Goal: Task Accomplishment & Management: Use online tool/utility

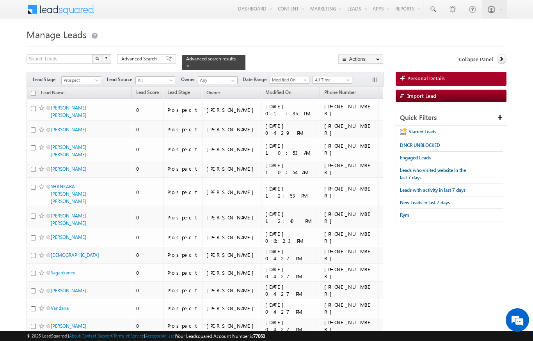
click at [150, 59] on span "Advanced Search" at bounding box center [140, 58] width 38 height 7
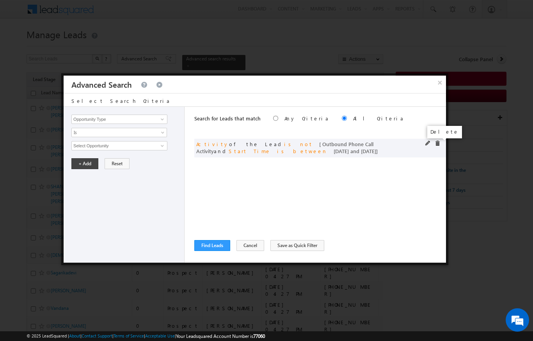
click at [437, 141] on span at bounding box center [436, 143] width 5 height 5
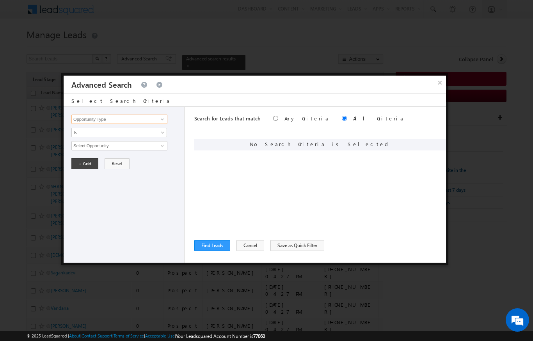
click at [102, 116] on input "Opportunity Type" at bounding box center [119, 119] width 96 height 9
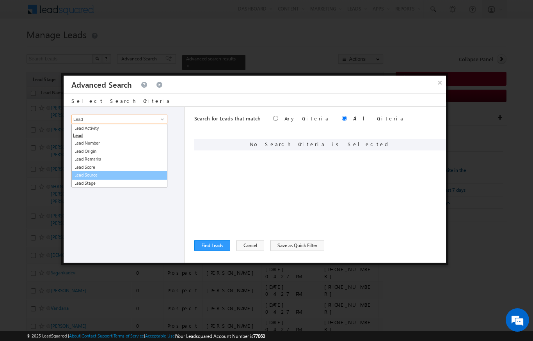
click at [86, 178] on link "Lead Source" at bounding box center [119, 175] width 96 height 9
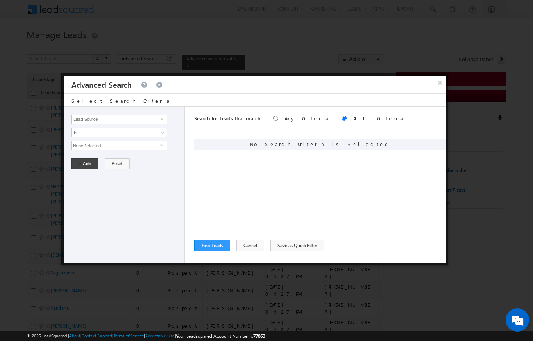
click at [94, 122] on input "Lead Source" at bounding box center [119, 119] width 96 height 9
click at [101, 121] on input "Lead Source" at bounding box center [119, 119] width 96 height 9
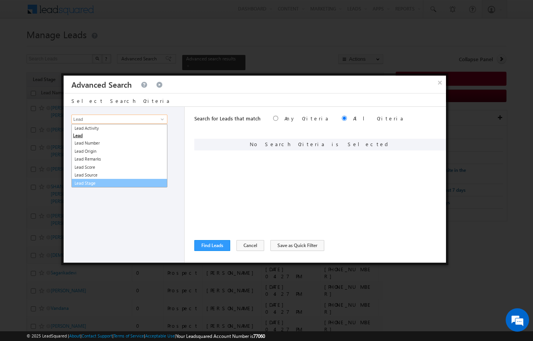
click at [88, 180] on link "Lead Stage" at bounding box center [119, 183] width 96 height 9
type input "Lead Stage"
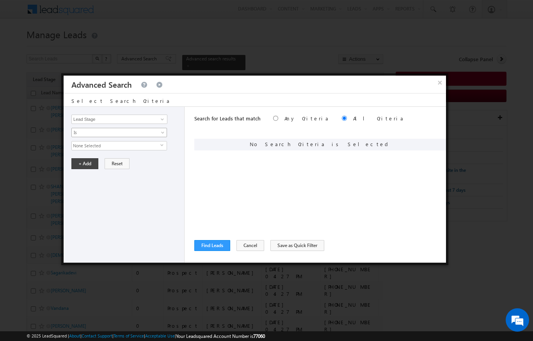
click at [85, 132] on span "Is" at bounding box center [114, 132] width 85 height 7
click at [95, 211] on div "Opportunity Type Lead Activity Task Sales Group Prospect Id Address 1 Address 2…" at bounding box center [124, 185] width 121 height 156
click at [91, 144] on span "None Selected" at bounding box center [116, 146] width 89 height 9
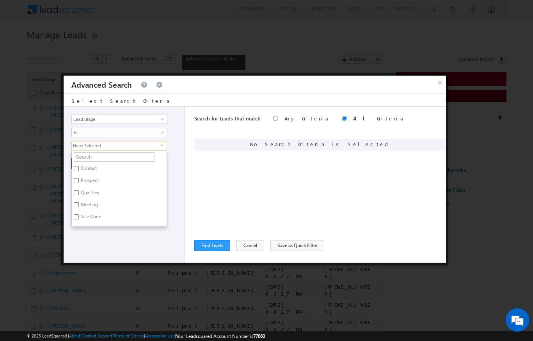
click at [78, 206] on input "Meeting" at bounding box center [76, 204] width 5 height 5
checkbox input "true"
click at [98, 261] on div "Opportunity Type Lead Activity Task Sales Group Prospect Id Address 1 Address 2…" at bounding box center [124, 185] width 121 height 156
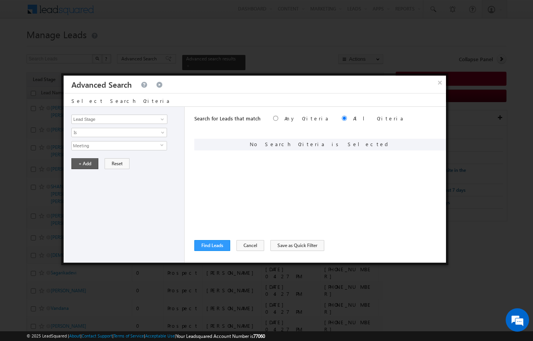
click at [89, 165] on button "+ Add" at bounding box center [84, 163] width 27 height 11
click at [205, 241] on button "Find Leads" at bounding box center [212, 245] width 36 height 11
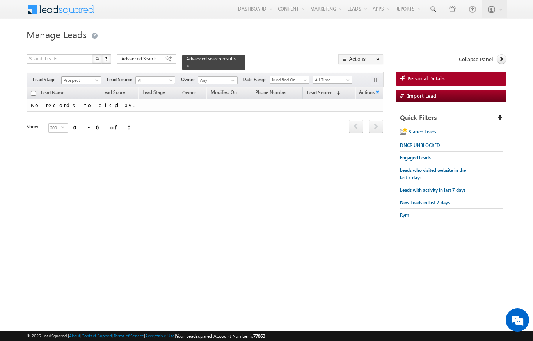
click at [98, 79] on span at bounding box center [97, 82] width 6 height 6
click at [66, 82] on link "All" at bounding box center [81, 84] width 39 height 7
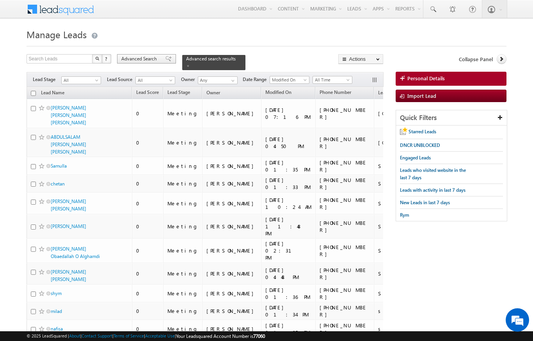
click at [143, 57] on span "Advanced Search" at bounding box center [140, 58] width 38 height 7
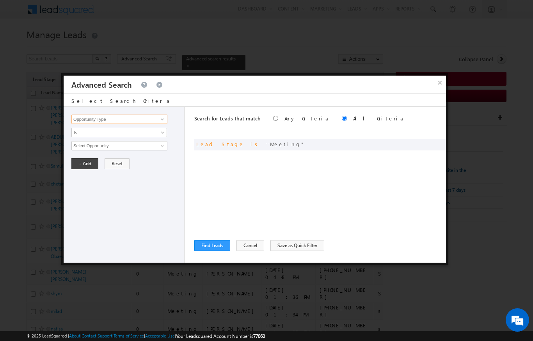
click at [92, 120] on input "Opportunity Type" at bounding box center [119, 119] width 96 height 9
click at [425, 143] on span at bounding box center [427, 143] width 5 height 5
click at [418, 145] on div "and Lead Stage is Meeting" at bounding box center [320, 145] width 252 height 12
click at [423, 144] on div "and Lead Stage is Meeting" at bounding box center [320, 145] width 252 height 12
click at [425, 147] on div "and Lead Stage is Meeting" at bounding box center [320, 145] width 252 height 12
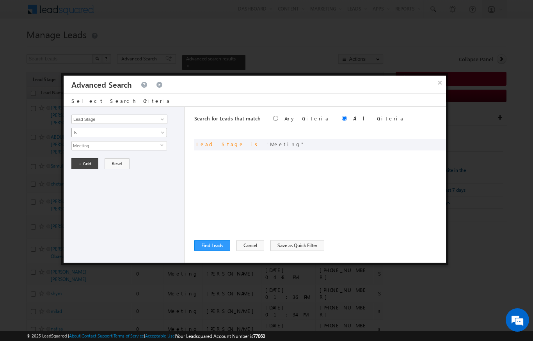
click at [77, 129] on link "Is" at bounding box center [119, 132] width 96 height 9
click at [394, 200] on div "Search for Leads that match Any Criteria All Criteria Note that the current tri…" at bounding box center [320, 185] width 252 height 156
click at [85, 145] on span "Meeting" at bounding box center [116, 146] width 89 height 9
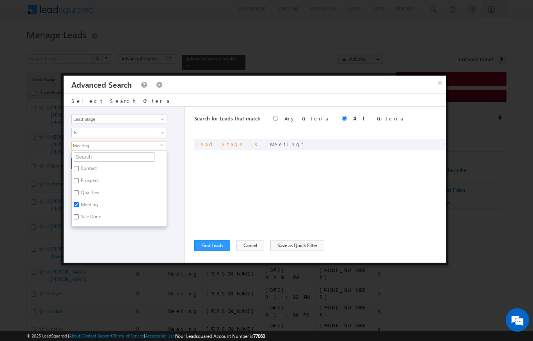
click at [142, 241] on div "Opportunity Type Lead Activity Task Sales Group Prospect Id Address 1 Address 2…" at bounding box center [124, 185] width 121 height 156
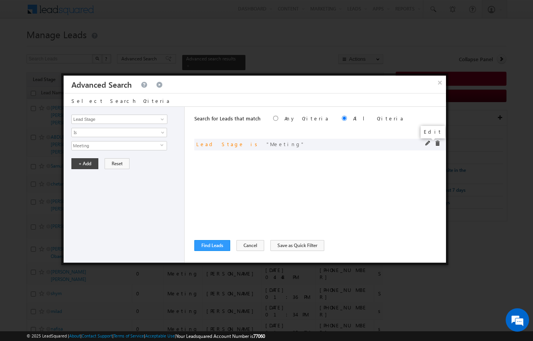
click at [426, 143] on span at bounding box center [427, 143] width 5 height 5
click at [423, 147] on div "and Lead Stage is Meeting" at bounding box center [320, 145] width 252 height 12
click at [413, 219] on div "Search for Leads that match Any Criteria All Criteria Note that the current tri…" at bounding box center [320, 185] width 252 height 156
click at [85, 119] on input "Lead Stage" at bounding box center [119, 119] width 96 height 9
click at [148, 213] on div "Opportunity Type Lead Activity Task Sales Group Prospect Id Address 1 Address 2…" at bounding box center [124, 185] width 121 height 156
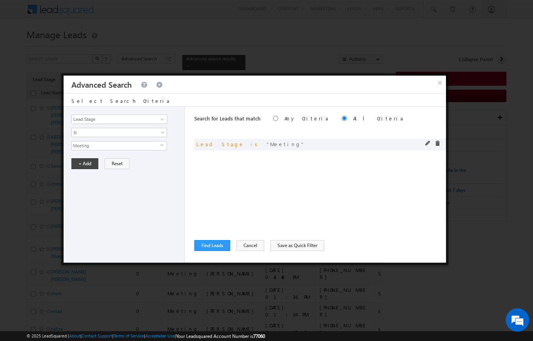
click at [425, 142] on span at bounding box center [427, 143] width 5 height 5
click at [423, 137] on div "Edit" at bounding box center [432, 132] width 25 height 12
click at [94, 147] on span "Meeting" at bounding box center [116, 146] width 89 height 9
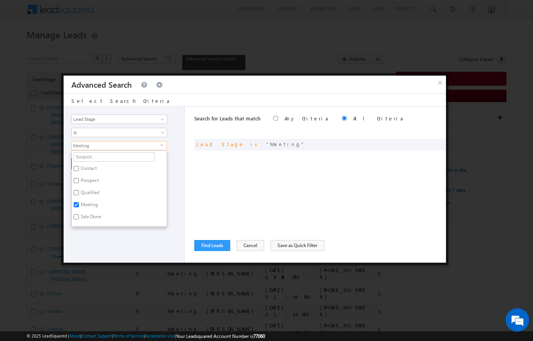
click at [128, 241] on div "Opportunity Type Lead Activity Task Sales Group Prospect Id Address 1 Address 2…" at bounding box center [124, 185] width 121 height 156
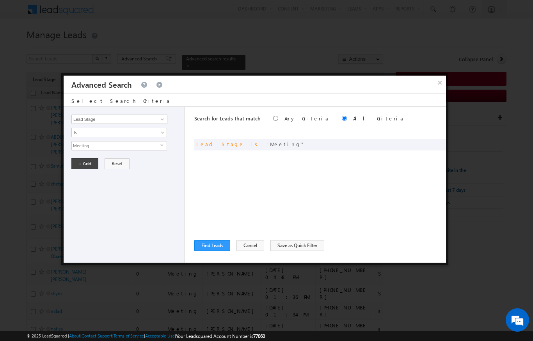
click at [80, 144] on span "Meeting" at bounding box center [116, 146] width 89 height 9
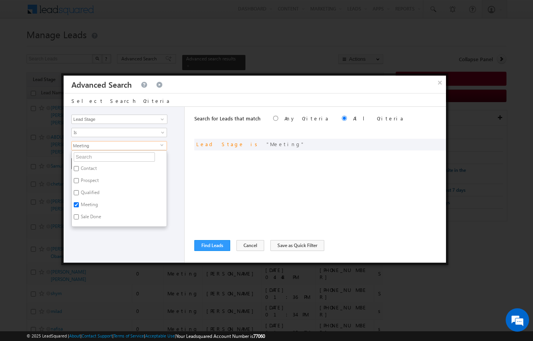
click at [103, 234] on div "Opportunity Type Lead Activity Task Sales Group Prospect Id Address 1 Address 2…" at bounding box center [124, 185] width 121 height 156
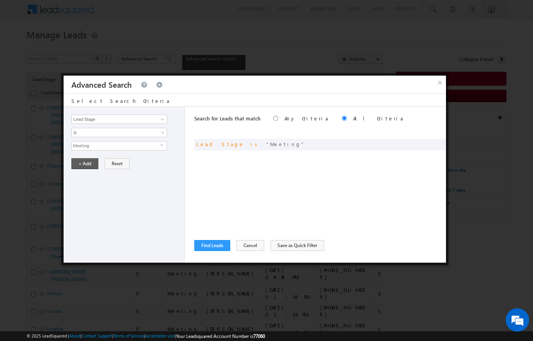
click at [85, 164] on button "+ Add" at bounding box center [84, 163] width 27 height 11
click at [207, 247] on button "Find Leads" at bounding box center [212, 245] width 36 height 11
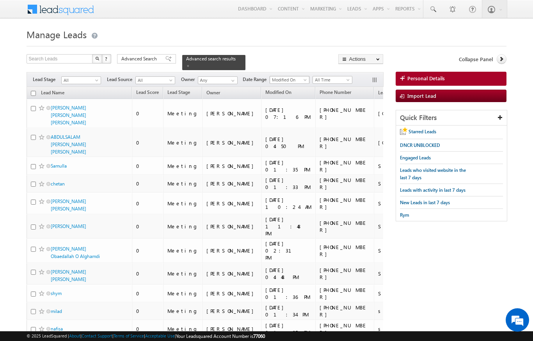
click at [290, 76] on span "Modified On" at bounding box center [288, 79] width 37 height 7
click at [319, 37] on h1 "Manage Leads" at bounding box center [266, 33] width 479 height 15
click at [342, 78] on span "All Time" at bounding box center [331, 79] width 37 height 7
click at [331, 93] on link "Custom" at bounding box center [333, 91] width 39 height 7
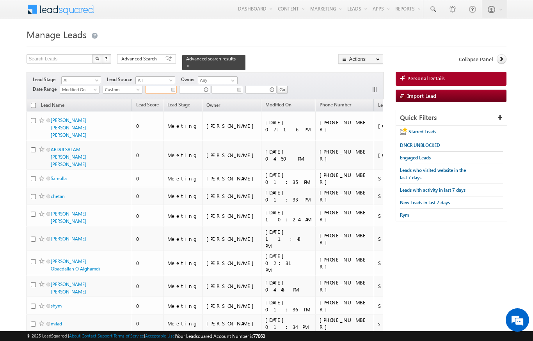
click at [170, 86] on input "text" at bounding box center [161, 90] width 32 height 8
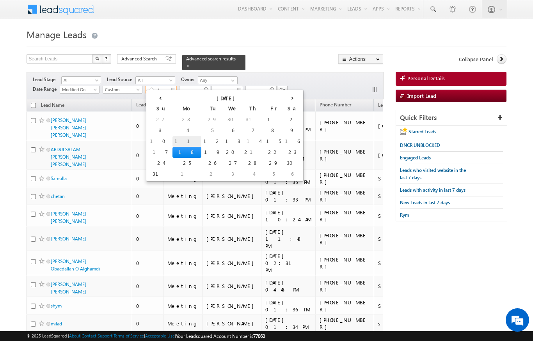
click at [172, 139] on td "11" at bounding box center [186, 141] width 29 height 11
type input "[DATE]"
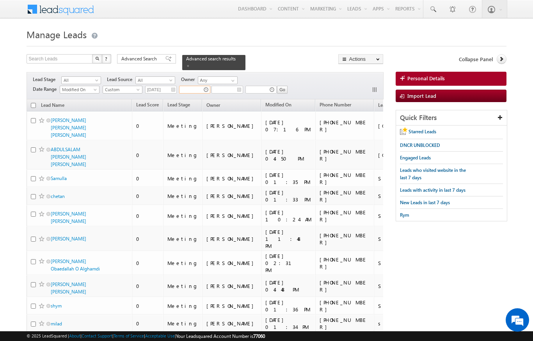
click at [199, 87] on input "text" at bounding box center [194, 90] width 31 height 8
click at [279, 46] on div at bounding box center [266, 43] width 479 height 5
type input "10:36 AM"
click at [136, 86] on span "Custom" at bounding box center [121, 89] width 37 height 7
click at [168, 87] on input "[DATE]" at bounding box center [161, 90] width 32 height 8
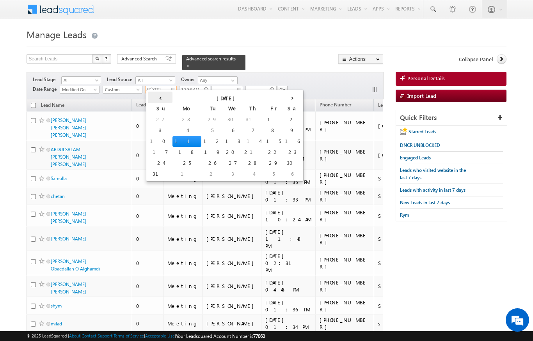
click at [154, 99] on th "‹" at bounding box center [160, 98] width 25 height 12
click at [124, 86] on span "Custom" at bounding box center [121, 89] width 37 height 7
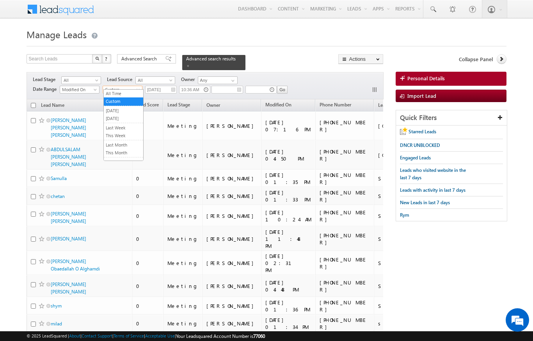
click at [126, 101] on link "Custom" at bounding box center [123, 101] width 39 height 7
click at [241, 86] on input "text" at bounding box center [227, 90] width 32 height 8
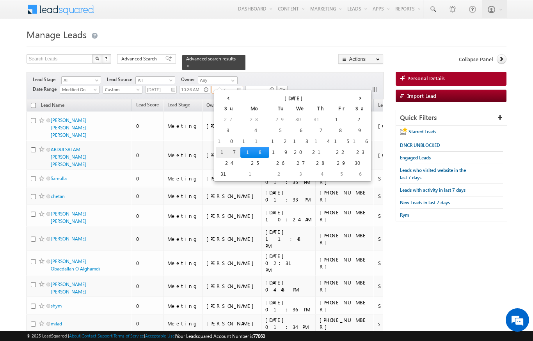
click at [222, 150] on td "17" at bounding box center [228, 152] width 25 height 11
type input "[DATE]"
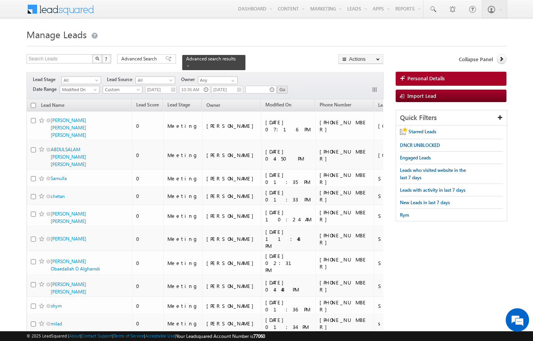
click at [287, 86] on input "Go" at bounding box center [282, 90] width 11 height 8
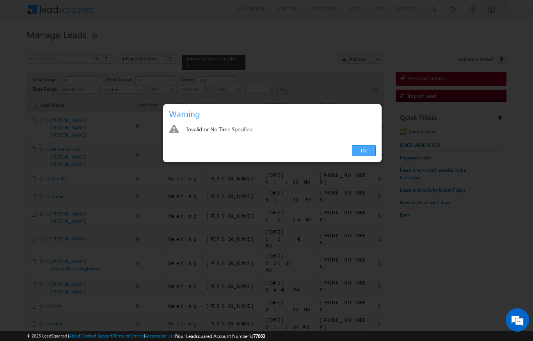
click at [367, 151] on link "Ok" at bounding box center [364, 150] width 24 height 11
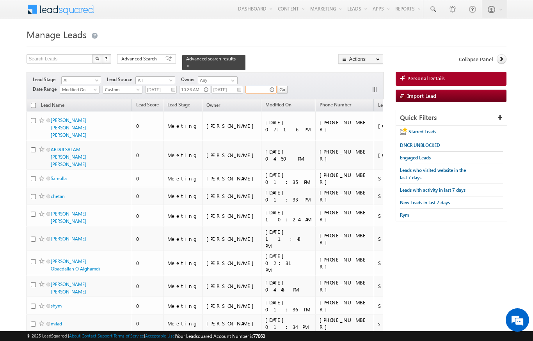
click at [269, 86] on input "text" at bounding box center [260, 90] width 31 height 8
click at [286, 98] on icon at bounding box center [288, 99] width 5 height 5
type input "10:37 AM"
click at [326, 72] on div "Filters Lead Stage All Contact Prospect Qualified Meeting Sale Done Not Interes…" at bounding box center [205, 85] width 356 height 27
click at [287, 86] on input "Go" at bounding box center [282, 90] width 11 height 8
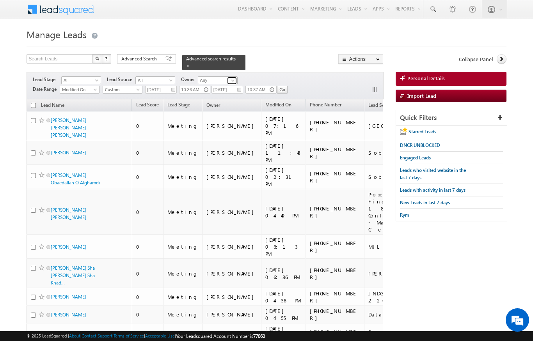
click at [230, 78] on span at bounding box center [233, 81] width 6 height 6
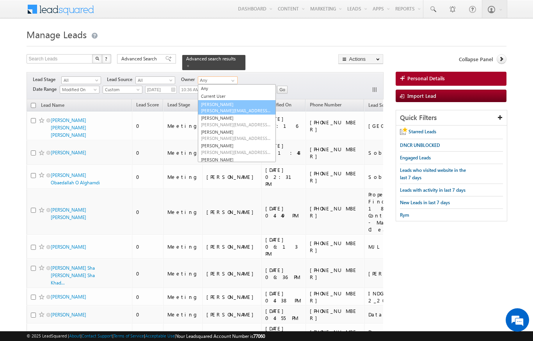
click at [215, 108] on span "[PERSON_NAME][EMAIL_ADDRESS][DOMAIN_NAME]" at bounding box center [236, 111] width 70 height 6
type input "[PERSON_NAME]"
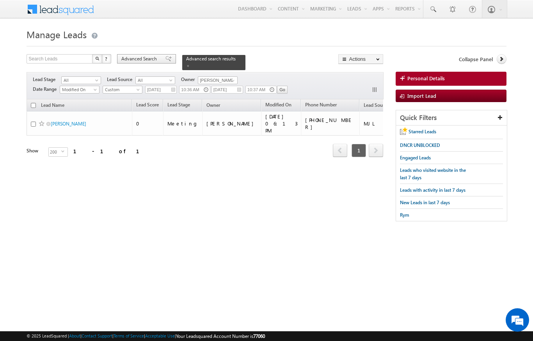
click at [145, 61] on span "Advanced Search" at bounding box center [140, 58] width 38 height 7
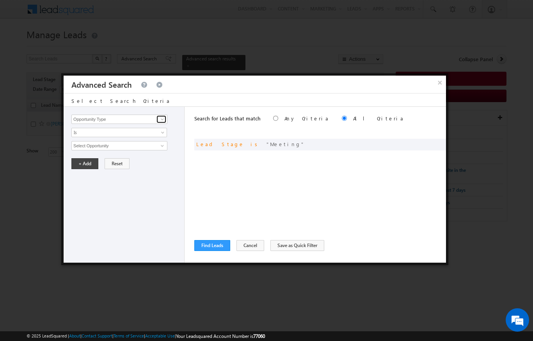
click at [165, 118] on span at bounding box center [162, 119] width 6 height 6
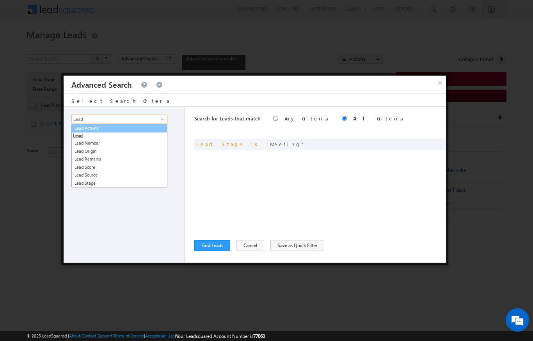
click at [94, 126] on link "Lead Activity" at bounding box center [119, 128] width 96 height 9
type input "Lead Activity"
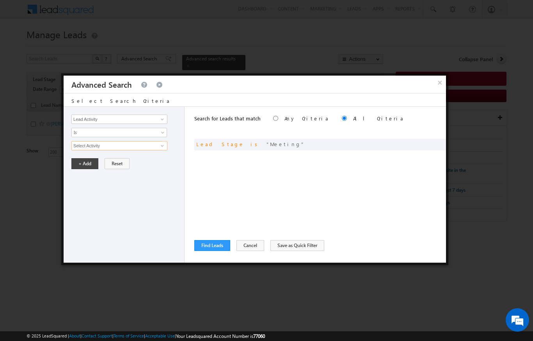
click at [90, 145] on input "Select Activity" at bounding box center [119, 145] width 96 height 9
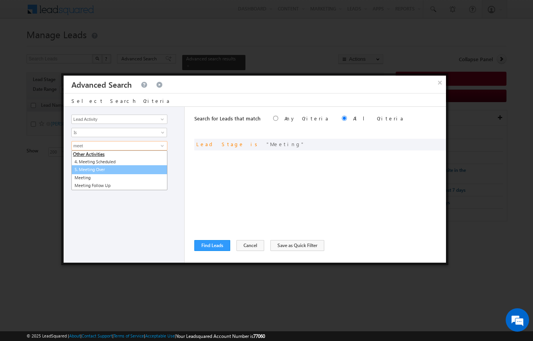
click at [101, 169] on link "5. Meeting Over" at bounding box center [119, 169] width 96 height 9
type input "5. Meeting Over"
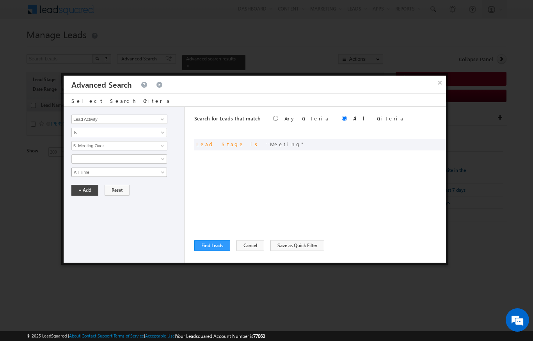
click at [86, 172] on span "All Time" at bounding box center [114, 172] width 85 height 7
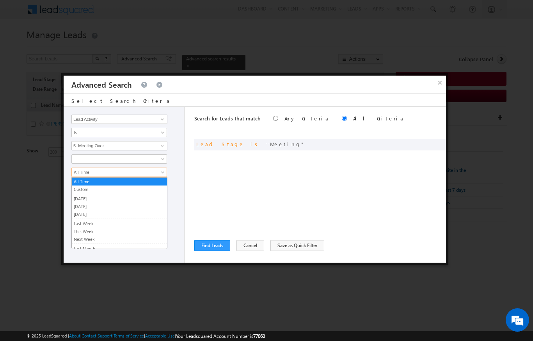
click at [83, 190] on link "Custom" at bounding box center [119, 189] width 95 height 7
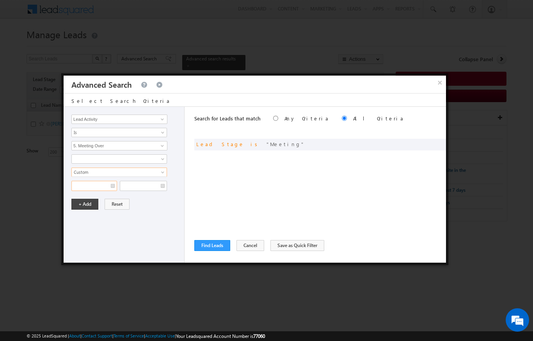
click at [93, 184] on input "text" at bounding box center [94, 186] width 46 height 10
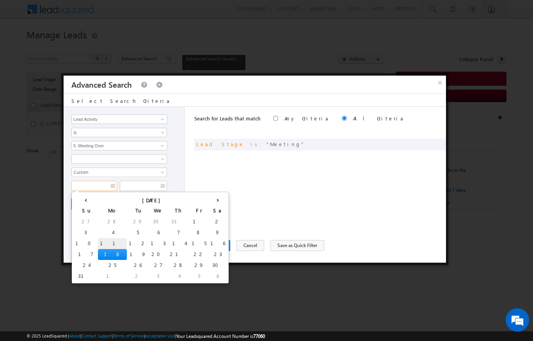
click at [98, 239] on td "11" at bounding box center [112, 243] width 29 height 11
type input "[DATE]"
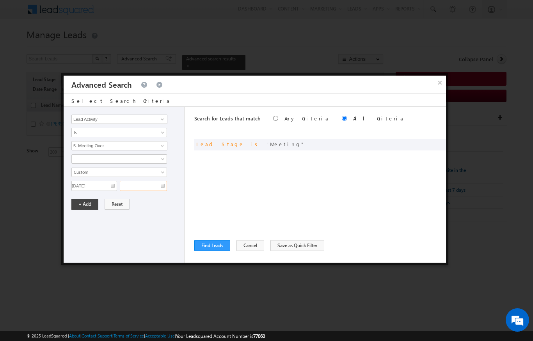
click at [141, 188] on input "text" at bounding box center [143, 186] width 47 height 10
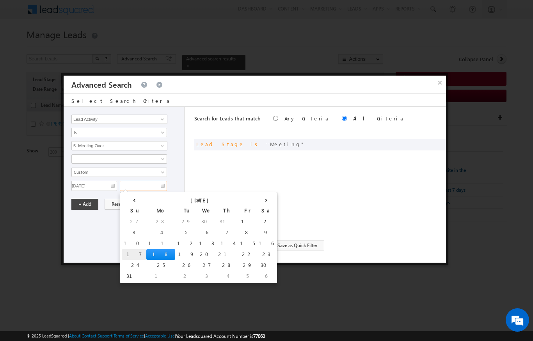
click at [128, 253] on td "17" at bounding box center [134, 254] width 25 height 11
type input "[DATE]"
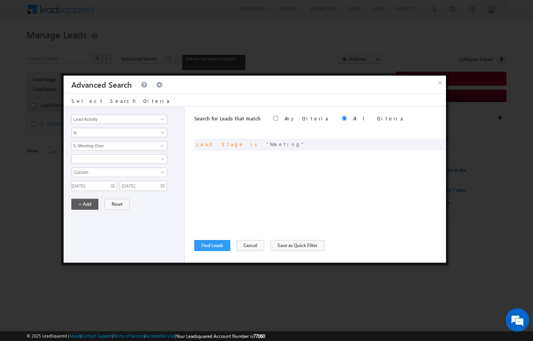
click at [88, 206] on button "+ Add" at bounding box center [84, 204] width 27 height 11
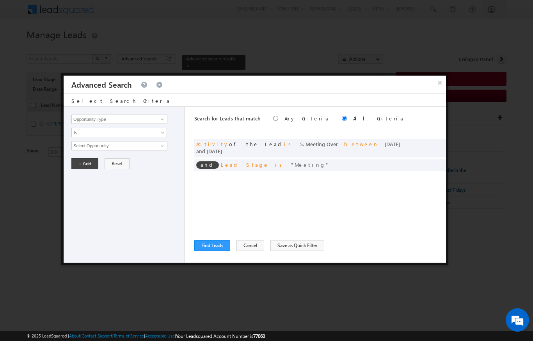
click at [217, 165] on div "and Activity of the Lead is 5. Meeting Over between [DATE] and [DATE] and Lead …" at bounding box center [320, 156] width 252 height 34
click at [437, 161] on span at bounding box center [436, 163] width 5 height 5
click at [211, 251] on button "Find Leads" at bounding box center [212, 245] width 36 height 11
